Goal: Information Seeking & Learning: Learn about a topic

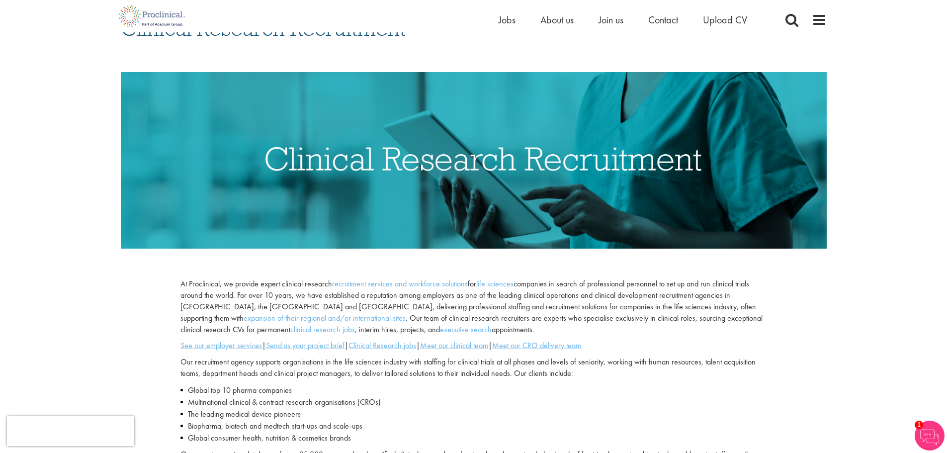
scroll to position [149, 0]
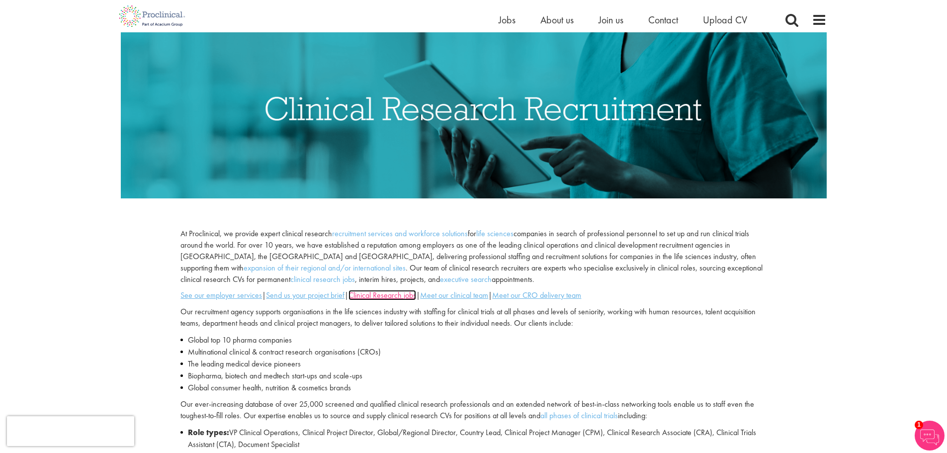
click at [383, 294] on u "Clinical Research jobs" at bounding box center [383, 295] width 68 height 10
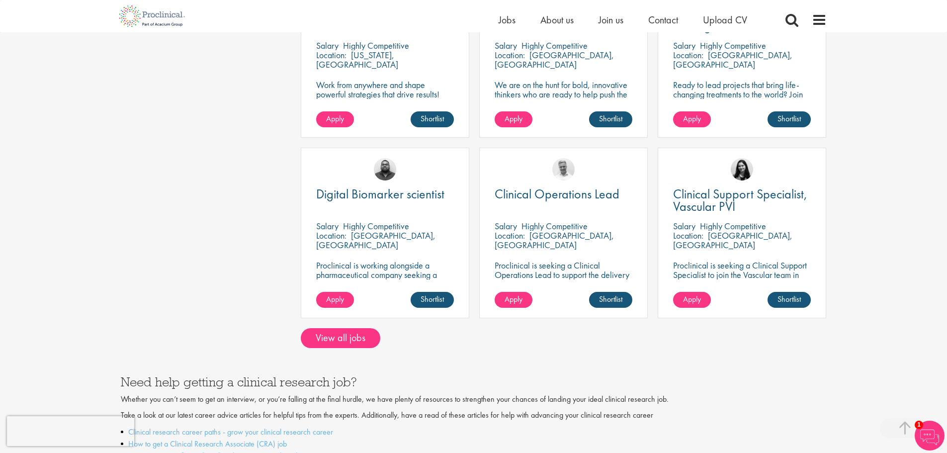
scroll to position [746, 0]
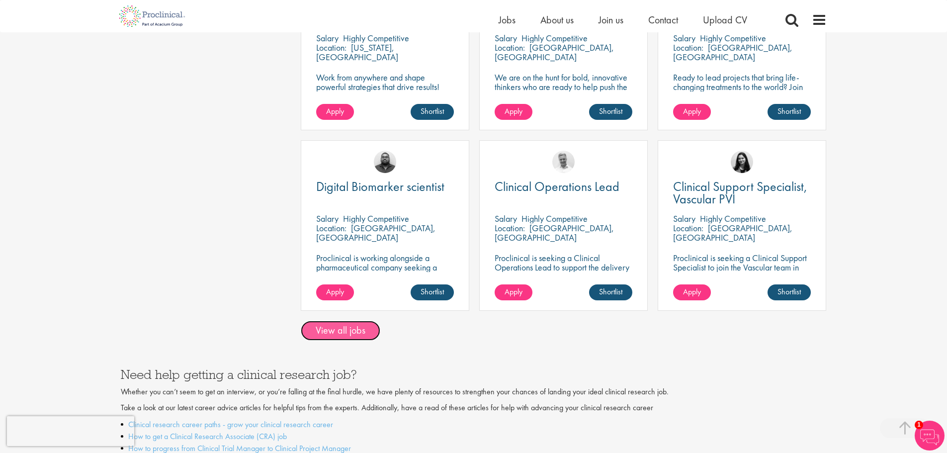
click at [337, 321] on link "View all jobs" at bounding box center [341, 331] width 80 height 20
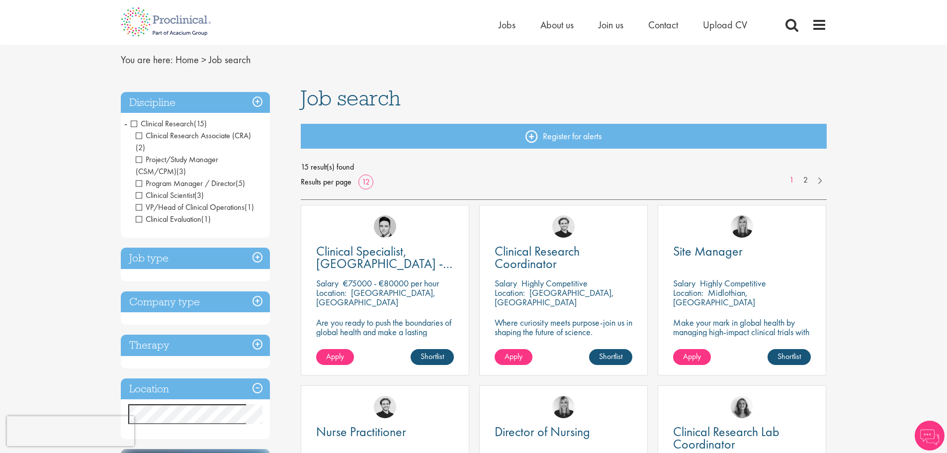
scroll to position [50, 0]
